Goal: Task Accomplishment & Management: Complete application form

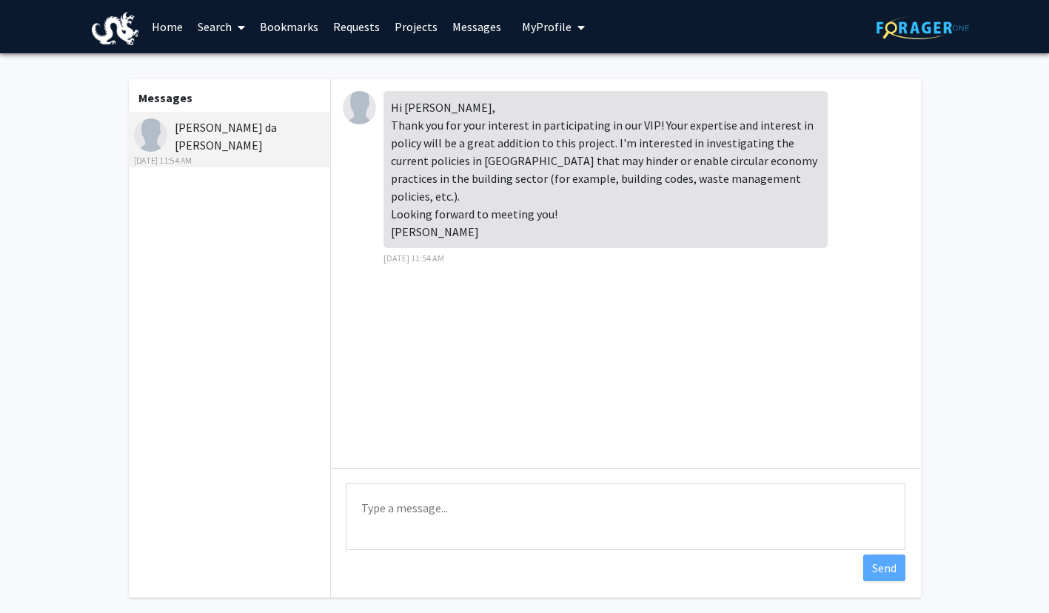
click at [162, 30] on link "Home" at bounding box center [167, 27] width 46 height 52
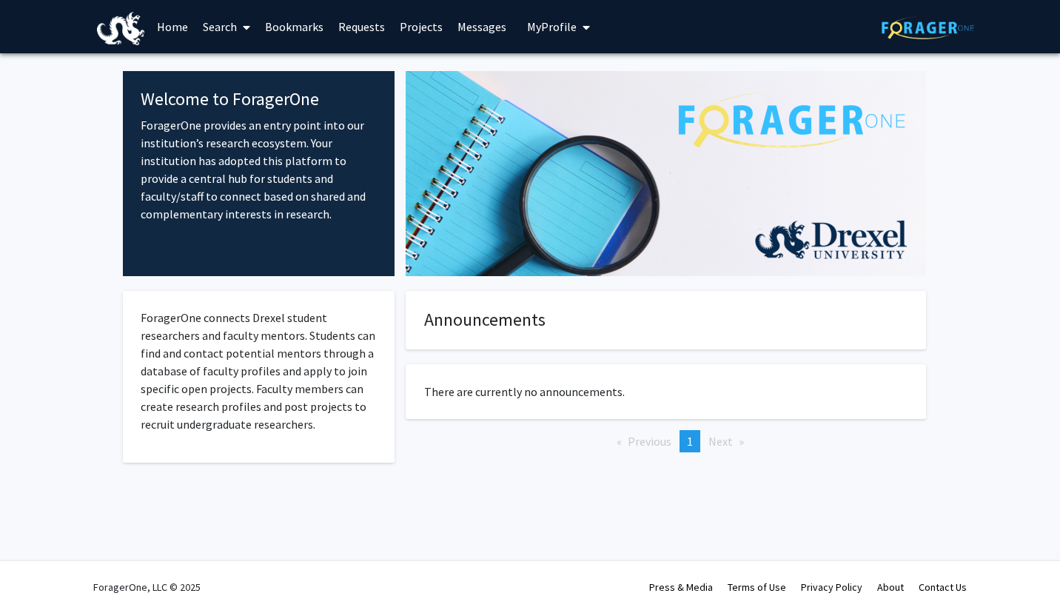
click at [229, 23] on link "Search" at bounding box center [226, 27] width 62 height 52
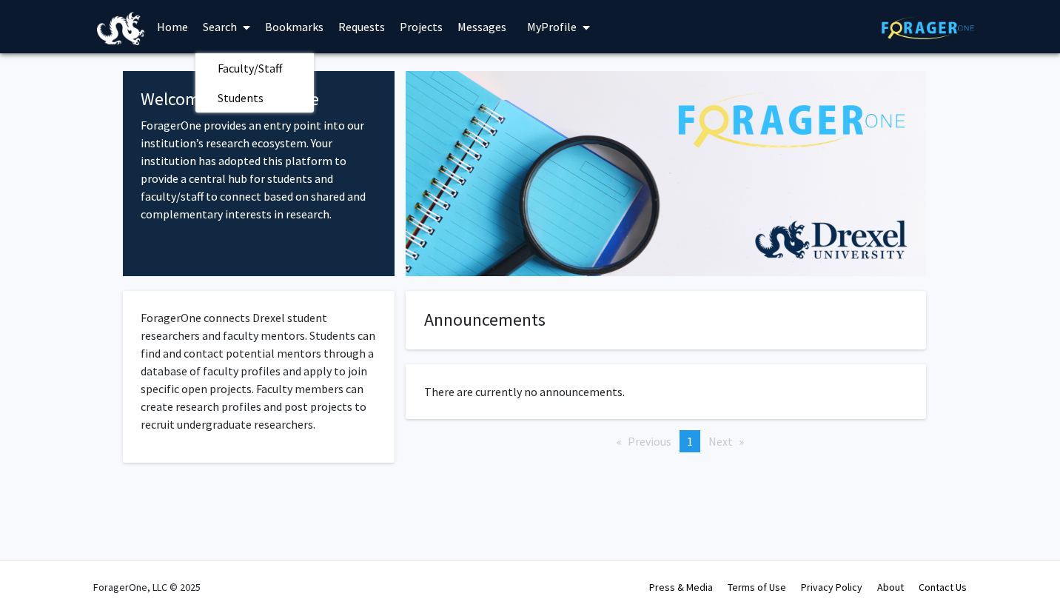
click at [277, 31] on link "Bookmarks" at bounding box center [294, 27] width 73 height 52
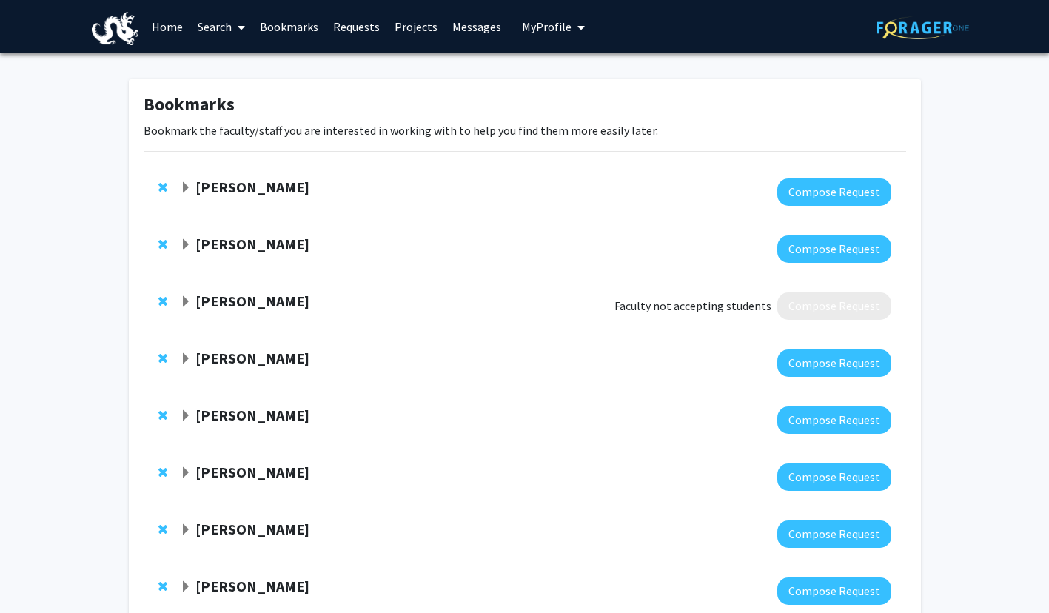
click at [337, 32] on link "Requests" at bounding box center [356, 27] width 61 height 52
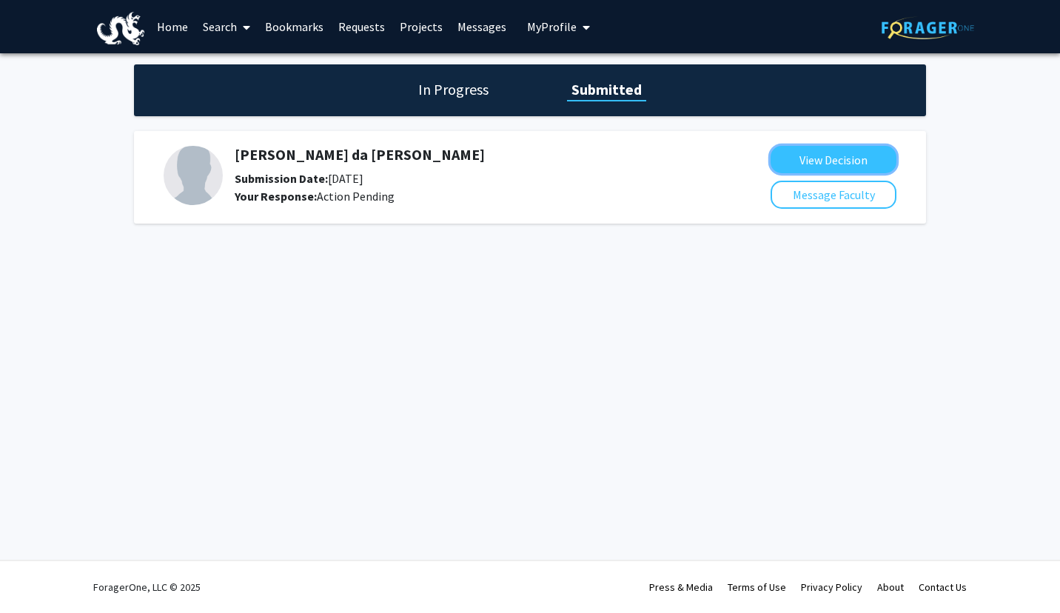
click at [792, 158] on button "View Decision" at bounding box center [833, 159] width 126 height 27
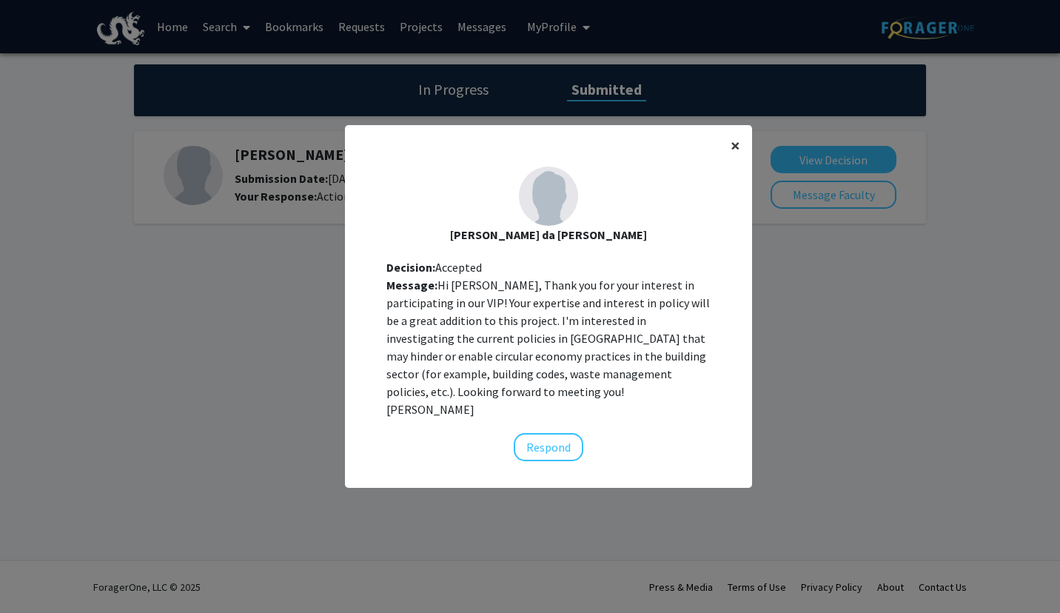
click at [733, 149] on span "×" at bounding box center [735, 145] width 10 height 23
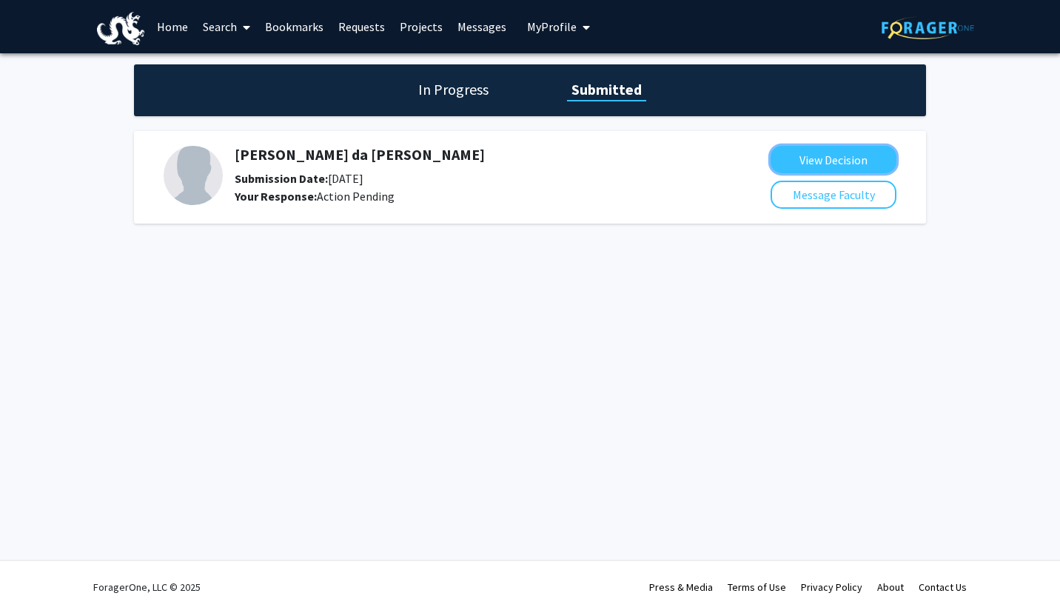
click at [780, 152] on button "View Decision" at bounding box center [833, 159] width 126 height 27
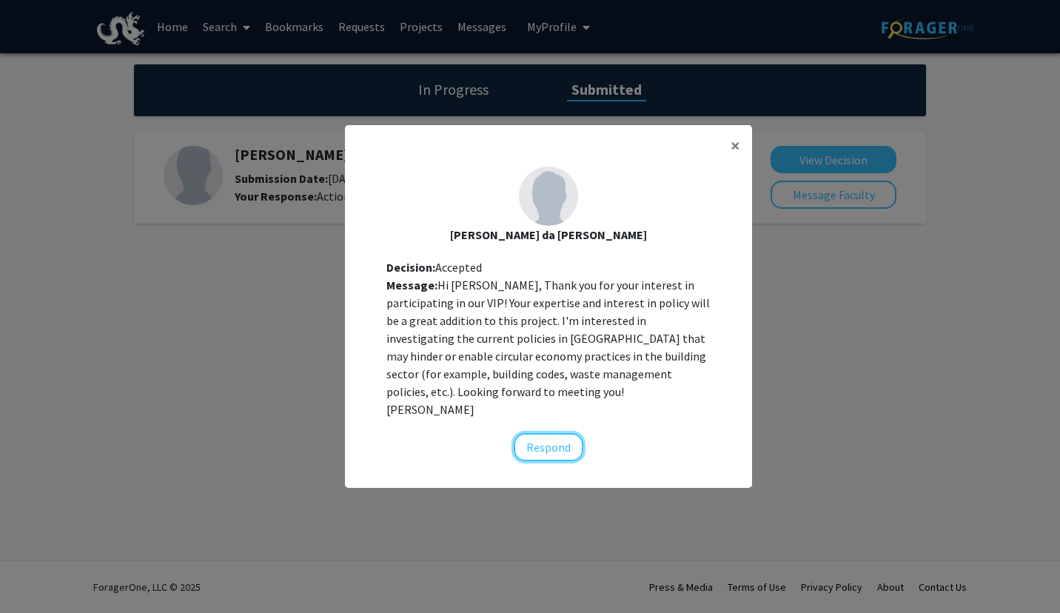
click at [565, 433] on button "Respond" at bounding box center [549, 447] width 70 height 28
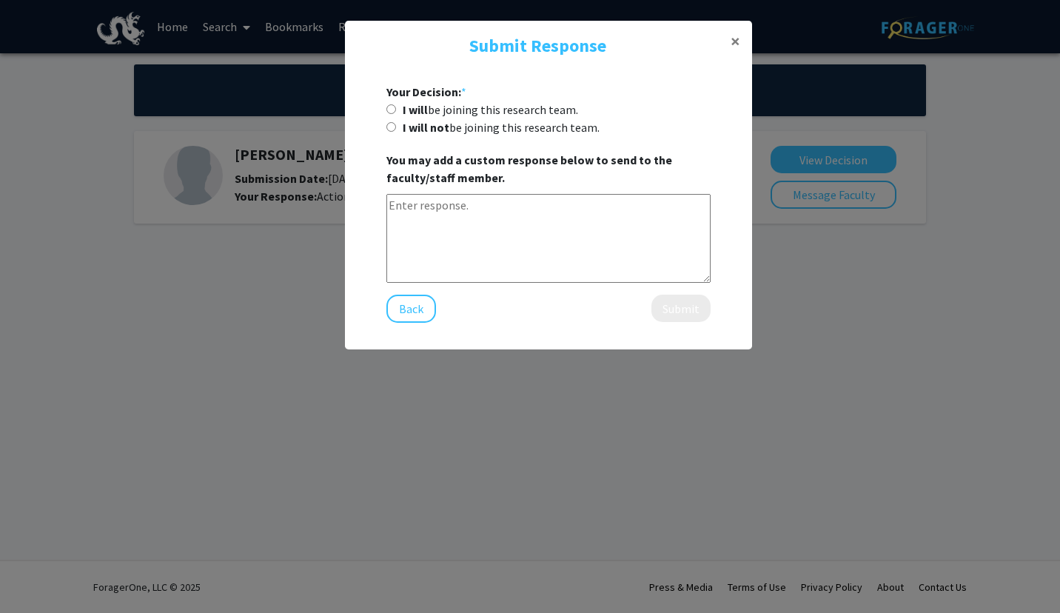
click at [391, 105] on input "I will be joining this research team." at bounding box center [391, 109] width 10 height 10
radio input "true"
click at [494, 225] on textarea at bounding box center [548, 238] width 324 height 89
click at [733, 41] on span "×" at bounding box center [735, 41] width 10 height 23
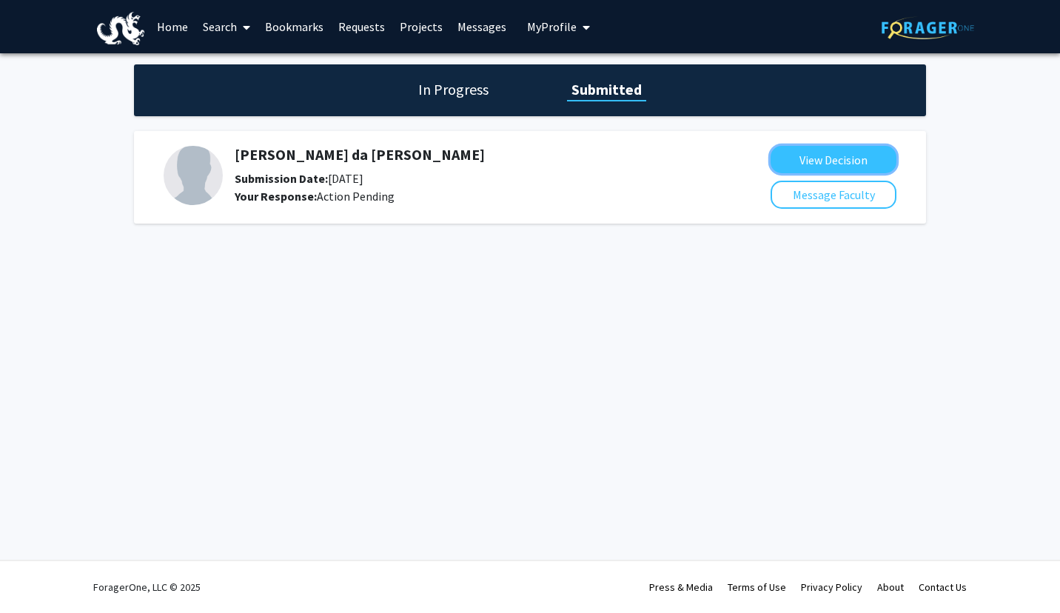
click at [805, 166] on button "View Decision" at bounding box center [833, 159] width 126 height 27
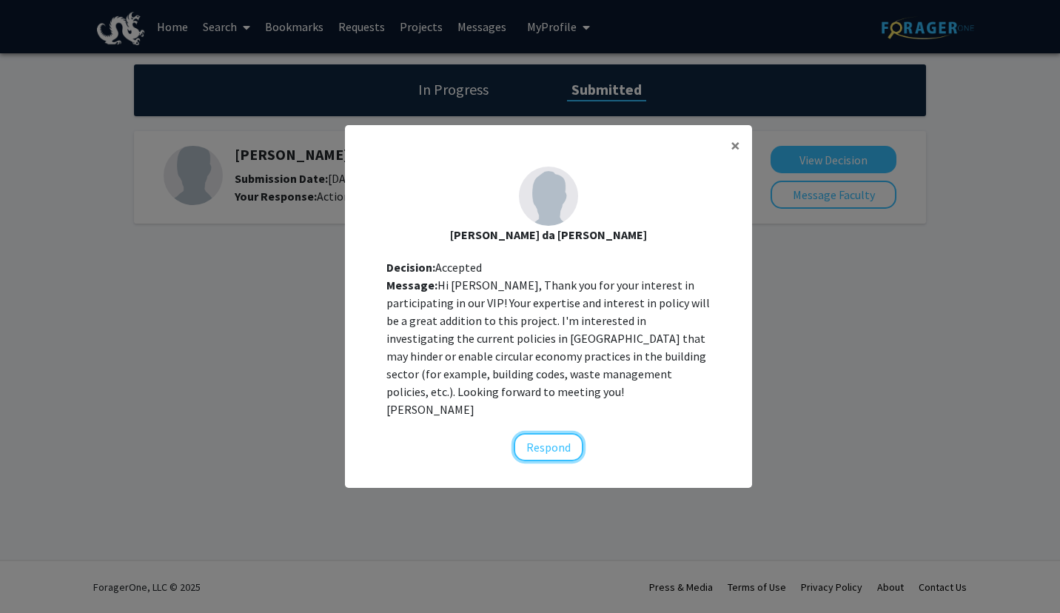
click at [557, 433] on button "Respond" at bounding box center [549, 447] width 70 height 28
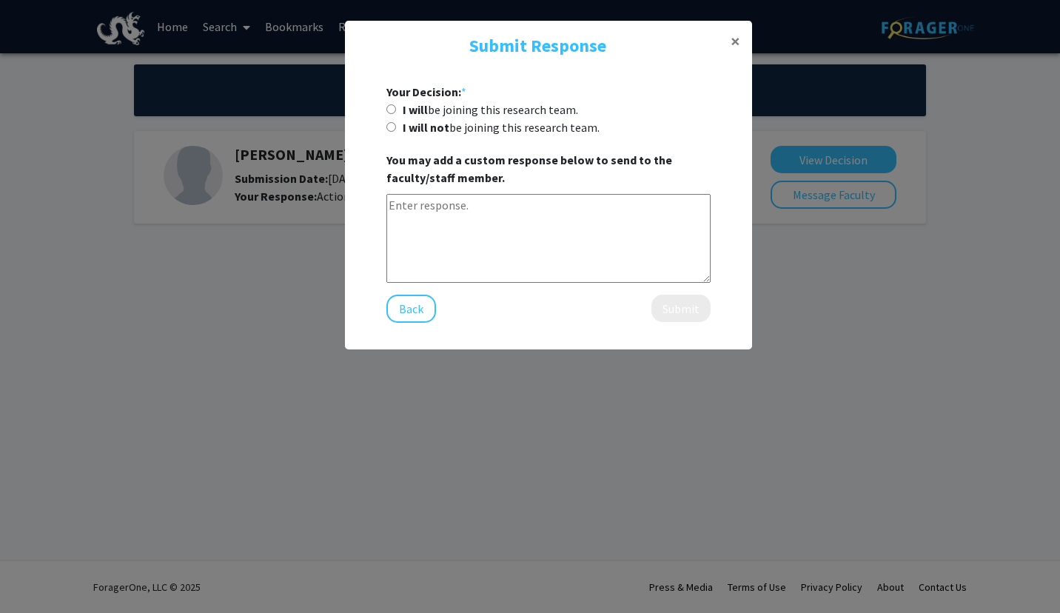
click at [388, 109] on input "I will be joining this research team." at bounding box center [391, 109] width 10 height 10
radio input "true"
click at [460, 224] on textarea at bounding box center [548, 238] width 324 height 89
type textarea "Thank you so much! I look forward to meeting you as well."
click at [667, 306] on button "Submit" at bounding box center [680, 308] width 59 height 27
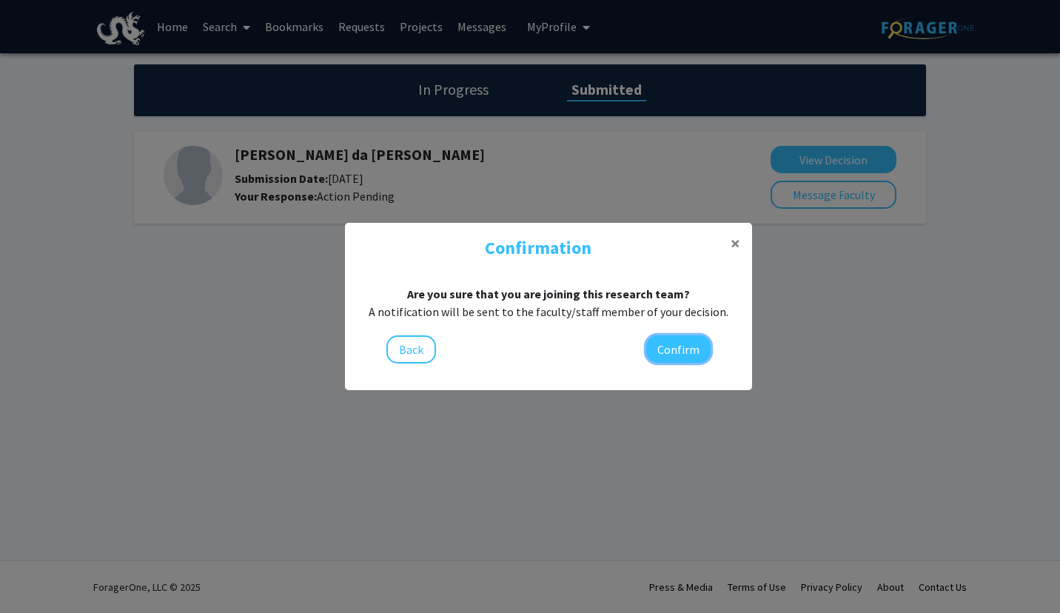
click at [670, 346] on button "Confirm" at bounding box center [678, 348] width 64 height 27
